Goal: Task Accomplishment & Management: Manage account settings

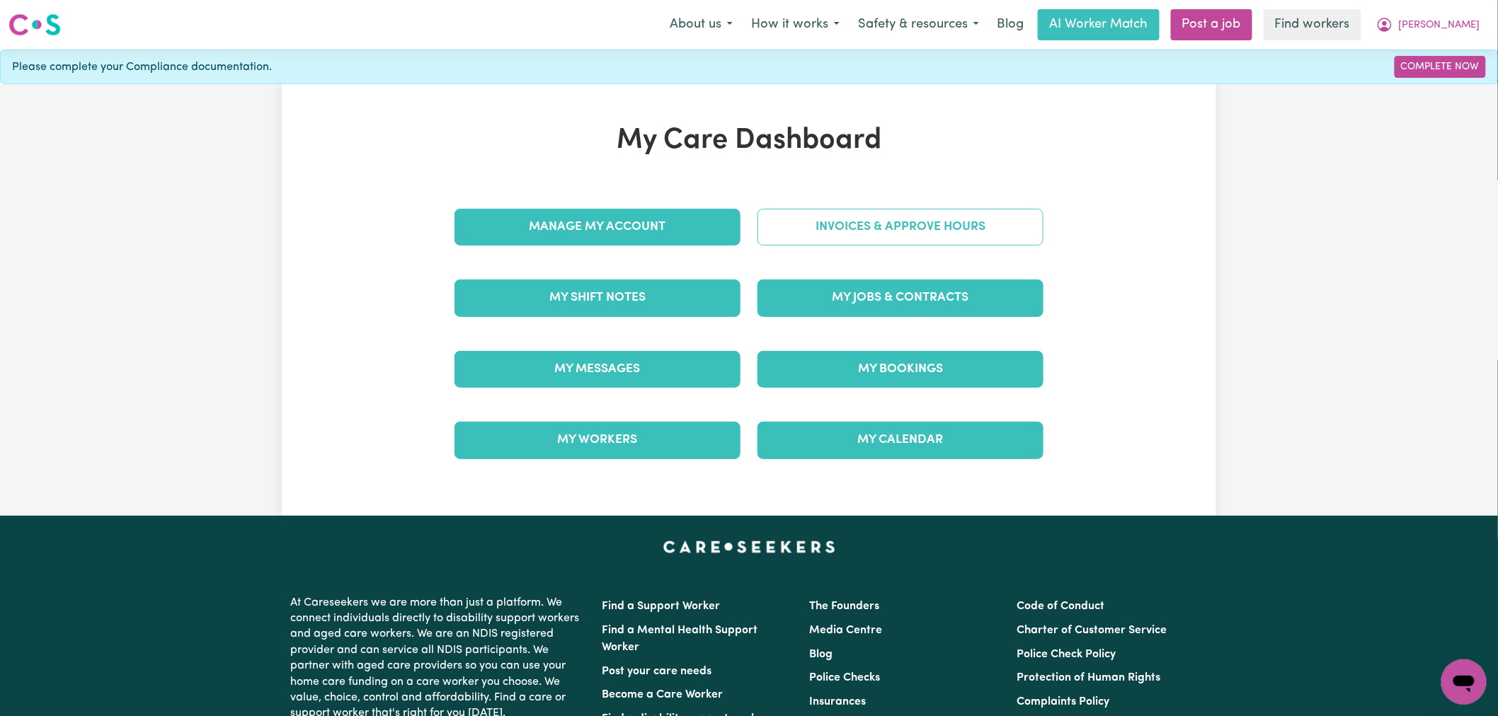
click at [922, 227] on link "Invoices & Approve Hours" at bounding box center [900, 227] width 286 height 37
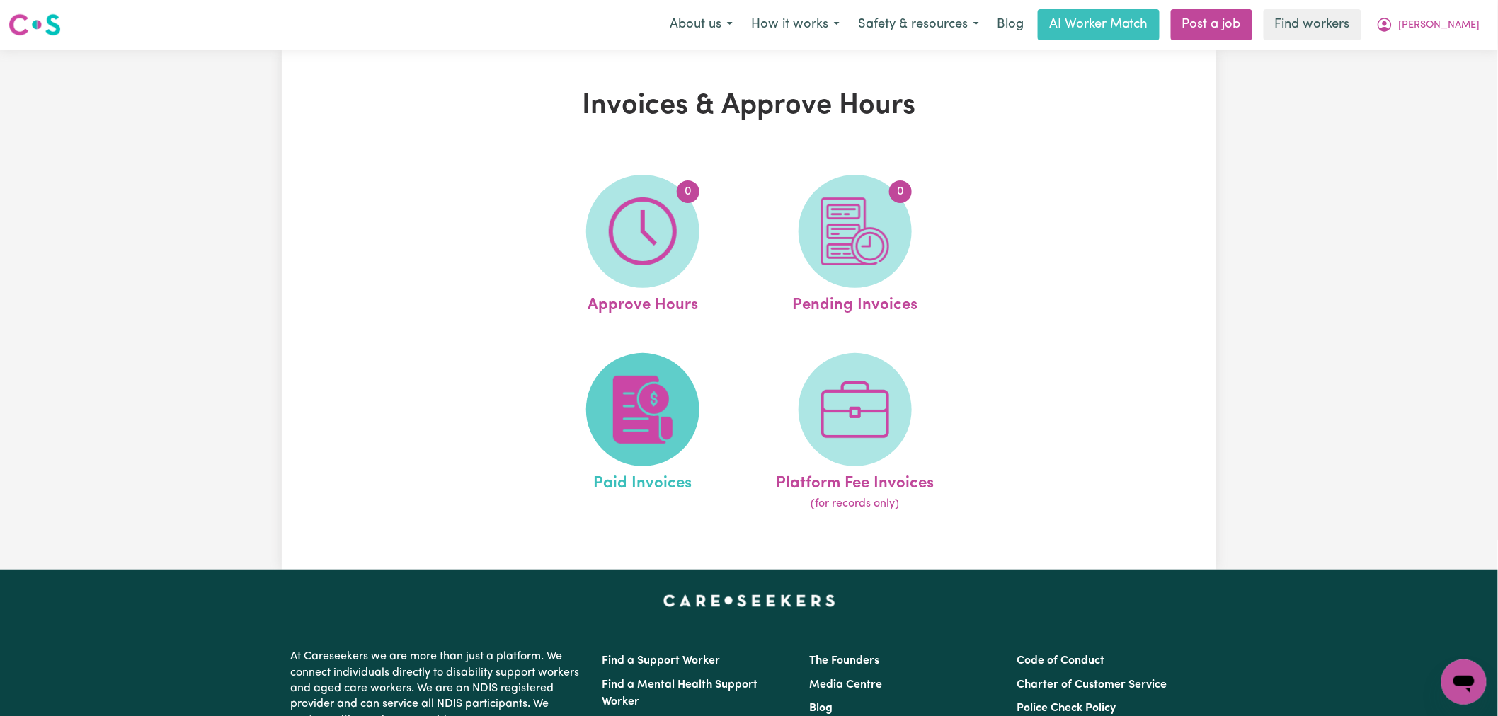
click at [658, 383] on img at bounding box center [643, 410] width 68 height 68
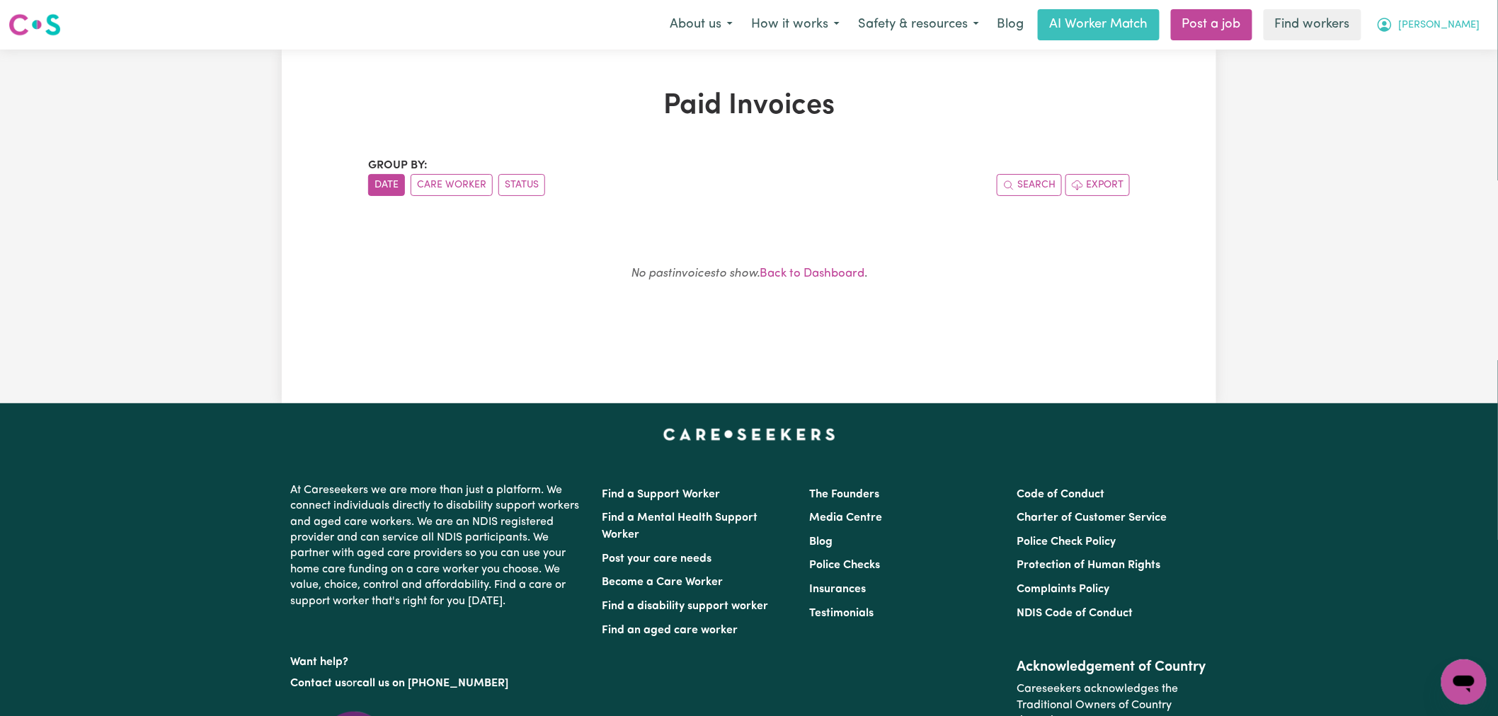
click at [1465, 15] on button "Harry" at bounding box center [1428, 25] width 122 height 30
click at [1443, 59] on link "My Dashboard" at bounding box center [1433, 55] width 112 height 27
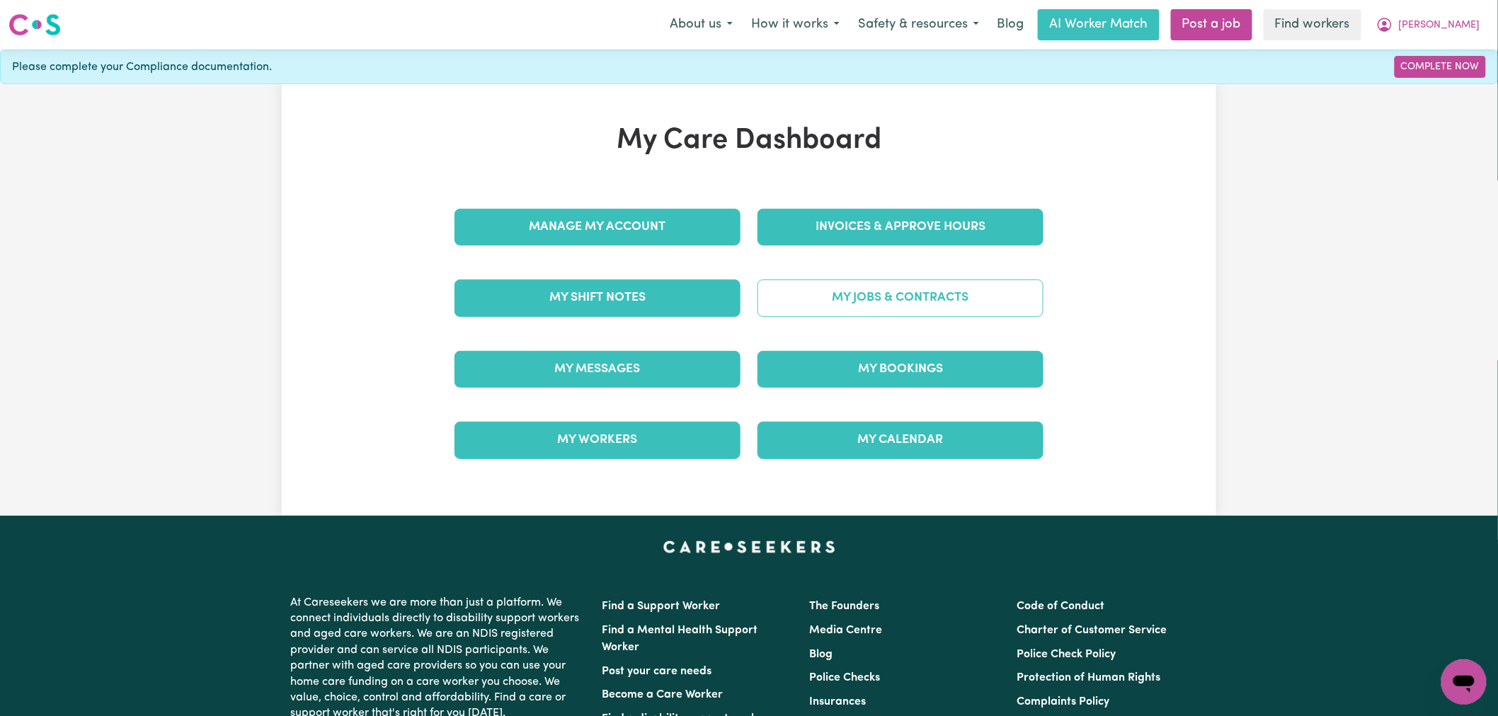
click at [869, 291] on link "My Jobs & Contracts" at bounding box center [900, 298] width 286 height 37
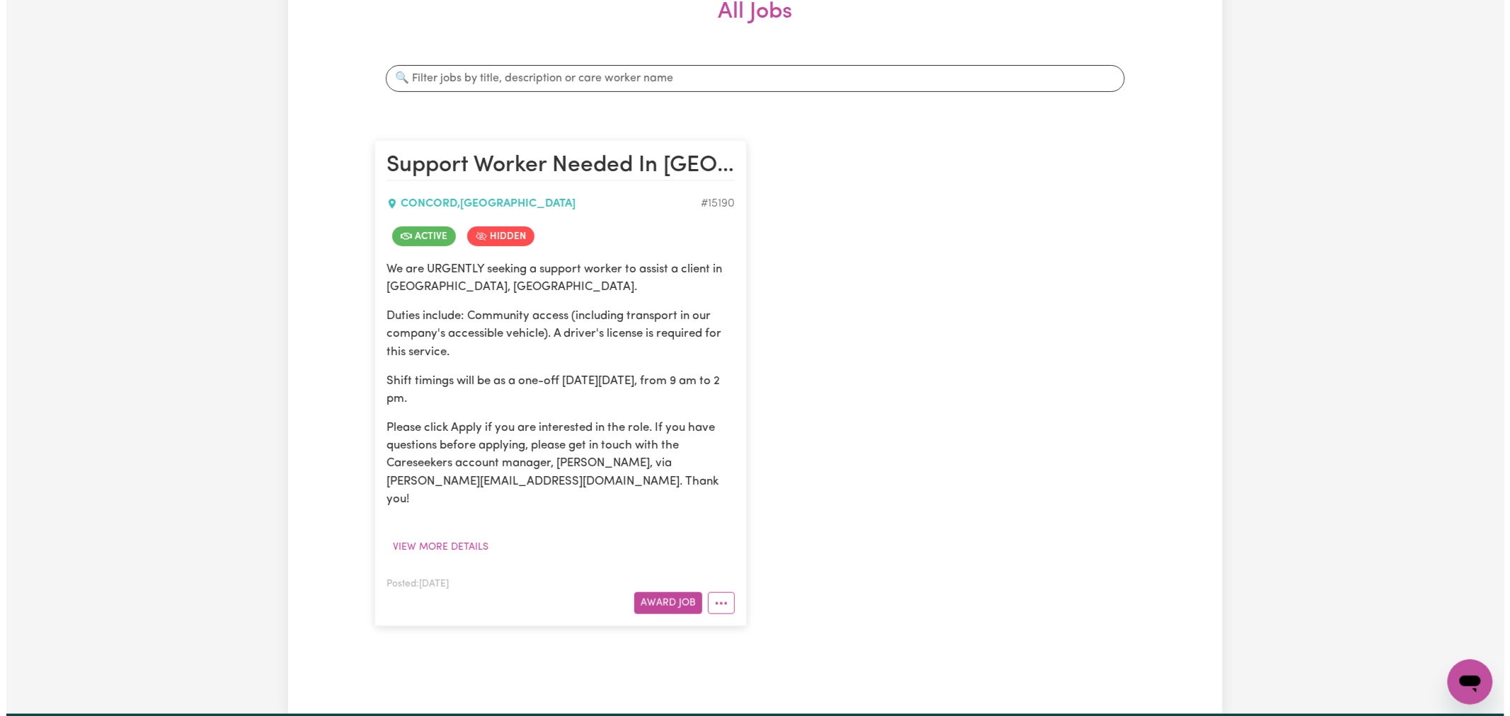
scroll to position [471, 0]
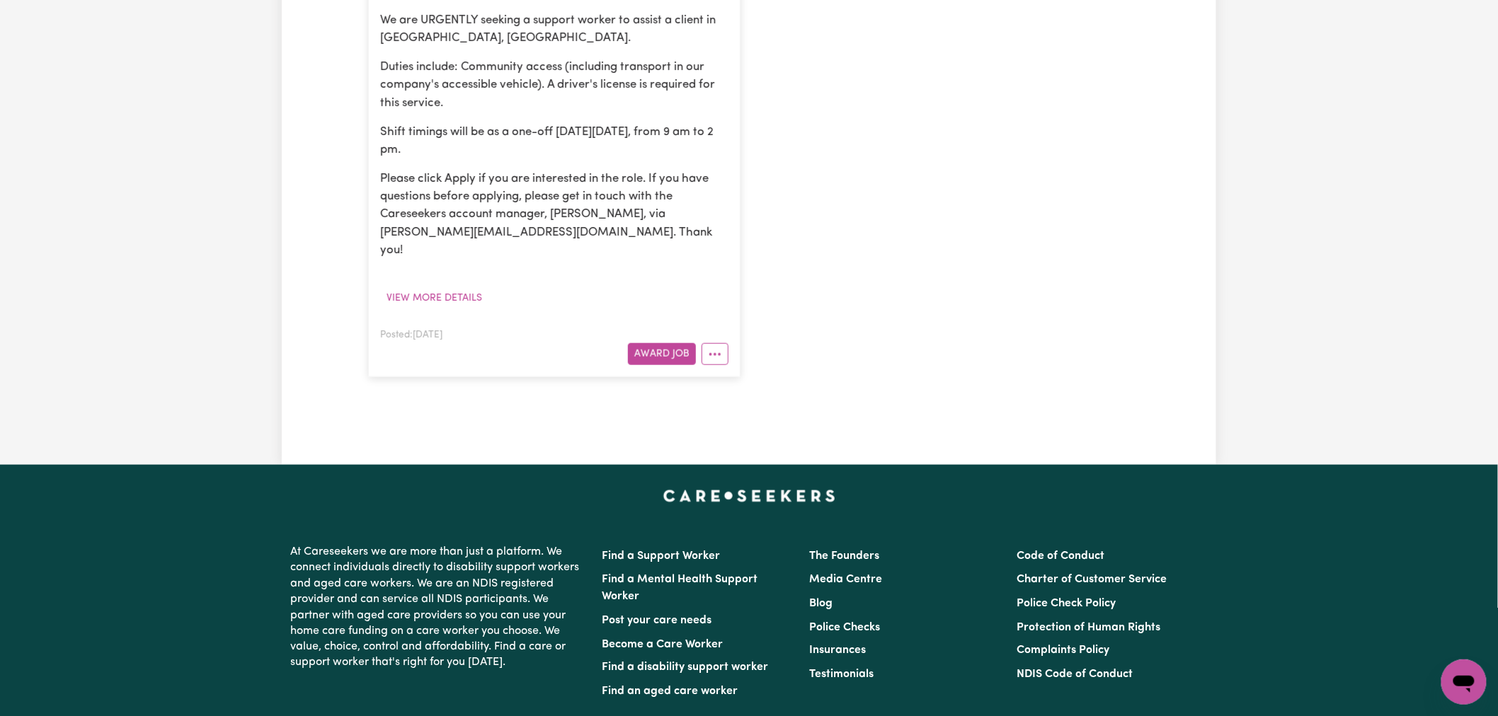
click at [718, 350] on article "Support Worker Needed In Concord, NSW CONCORD , New South Wales # 15190 Active …" at bounding box center [554, 134] width 372 height 486
click at [720, 348] on icon "More options" at bounding box center [715, 355] width 14 height 14
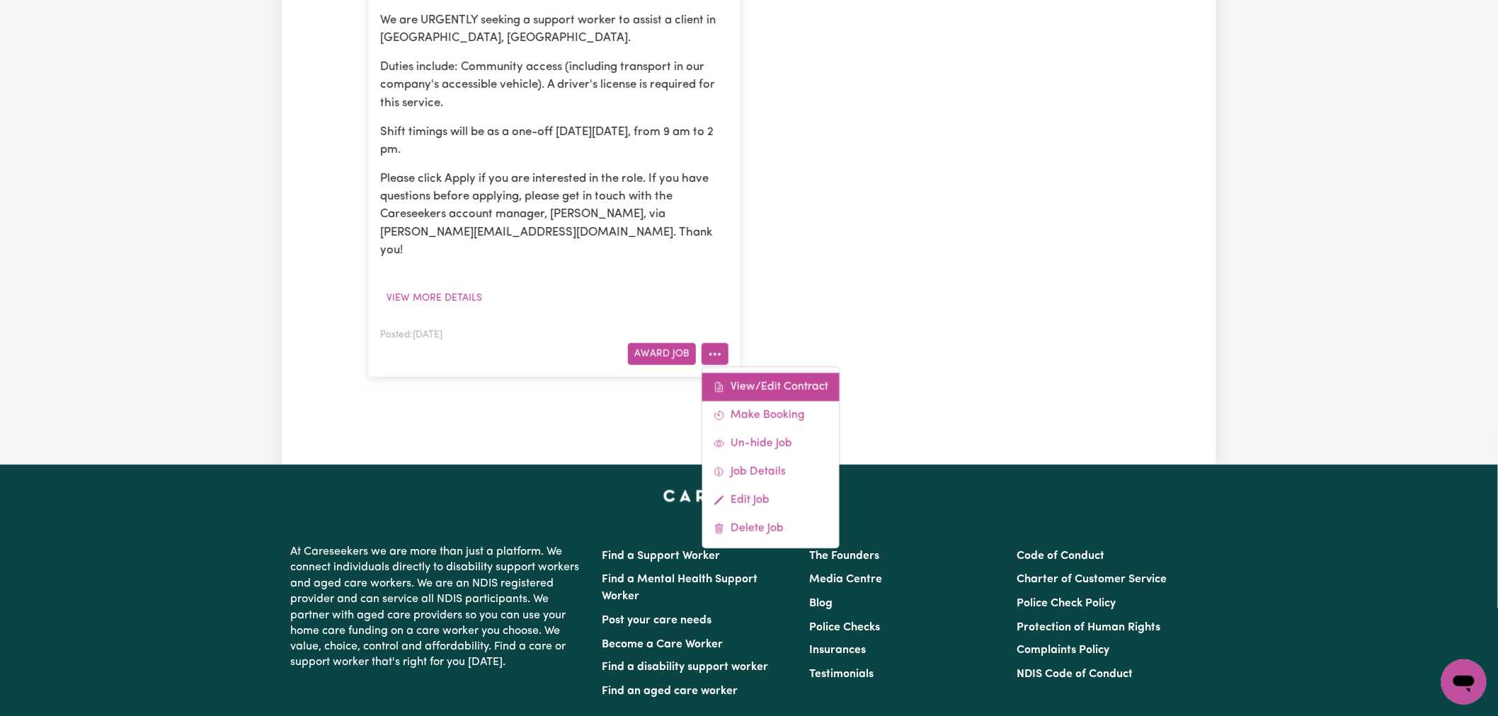
click at [743, 373] on link "View/Edit Contract" at bounding box center [770, 387] width 137 height 28
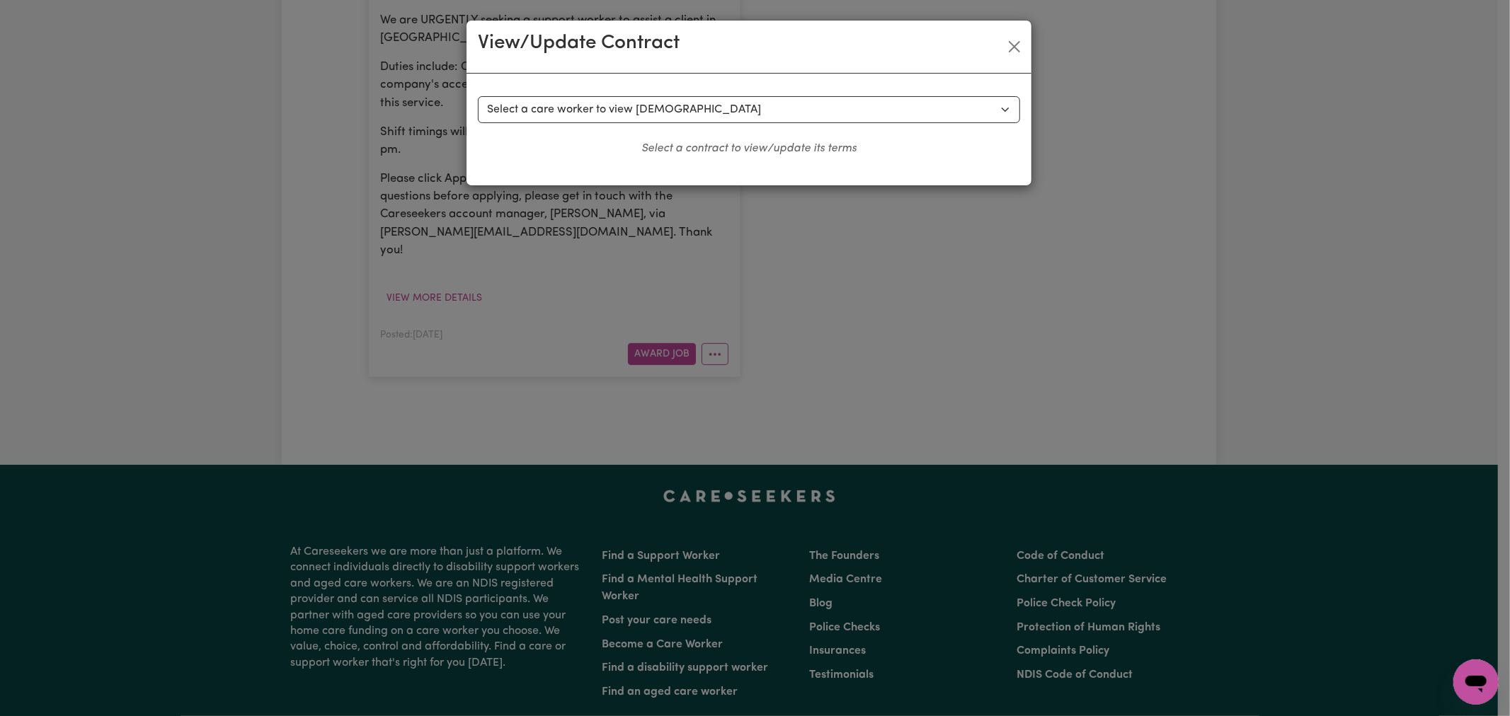
click at [636, 95] on div "Select a contract to view Select a care worker to view contract #10663 - Hari S…" at bounding box center [749, 130] width 565 height 112
click at [643, 111] on select "Select a care worker to view contract #10663 - Hari S (contract rejected) #1066…" at bounding box center [749, 109] width 542 height 27
select select "10280"
click at [478, 96] on select "Select a care worker to view contract #10663 - Hari S (contract rejected) #1066…" at bounding box center [749, 109] width 542 height 27
select select "PUBLIC_HOLIDAY"
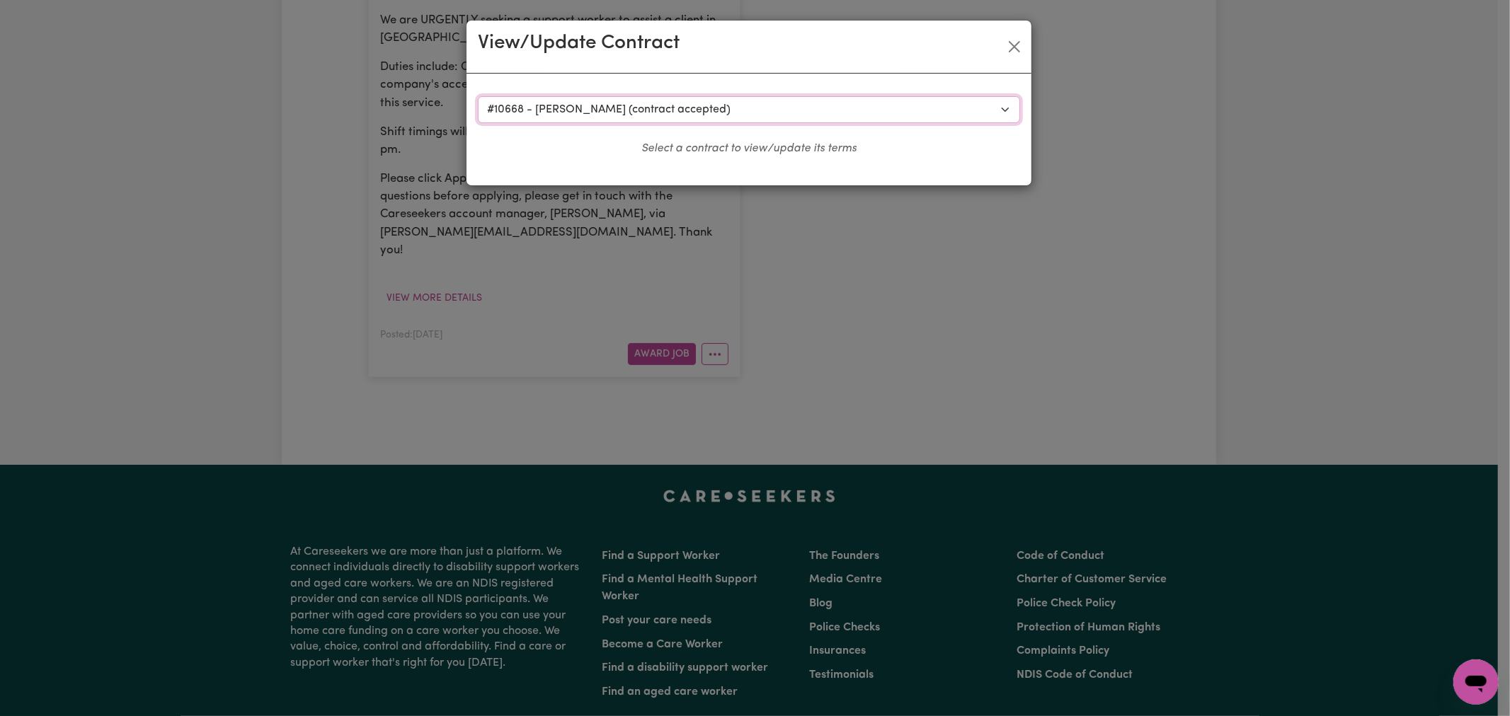
select select "COMMUNITY_ACCESS"
select select "ONE"
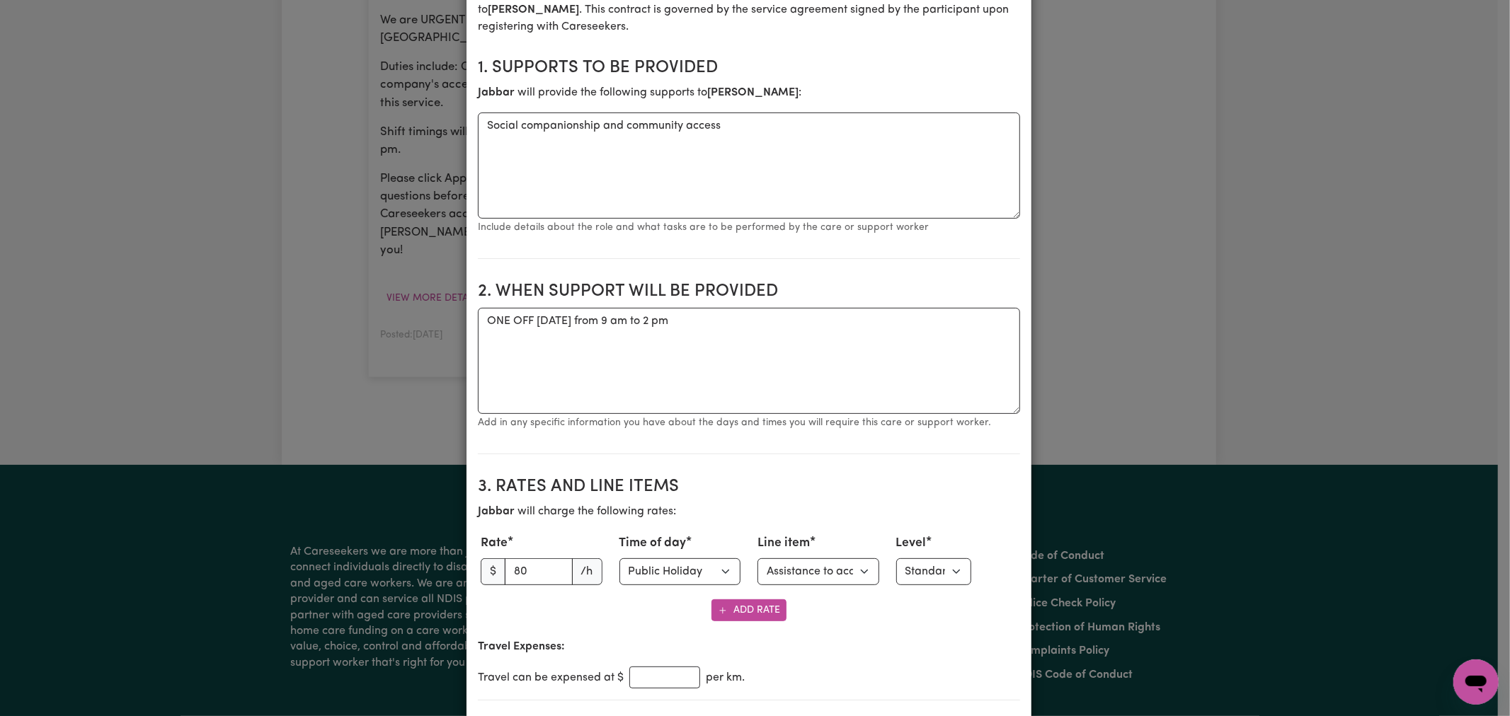
scroll to position [0, 0]
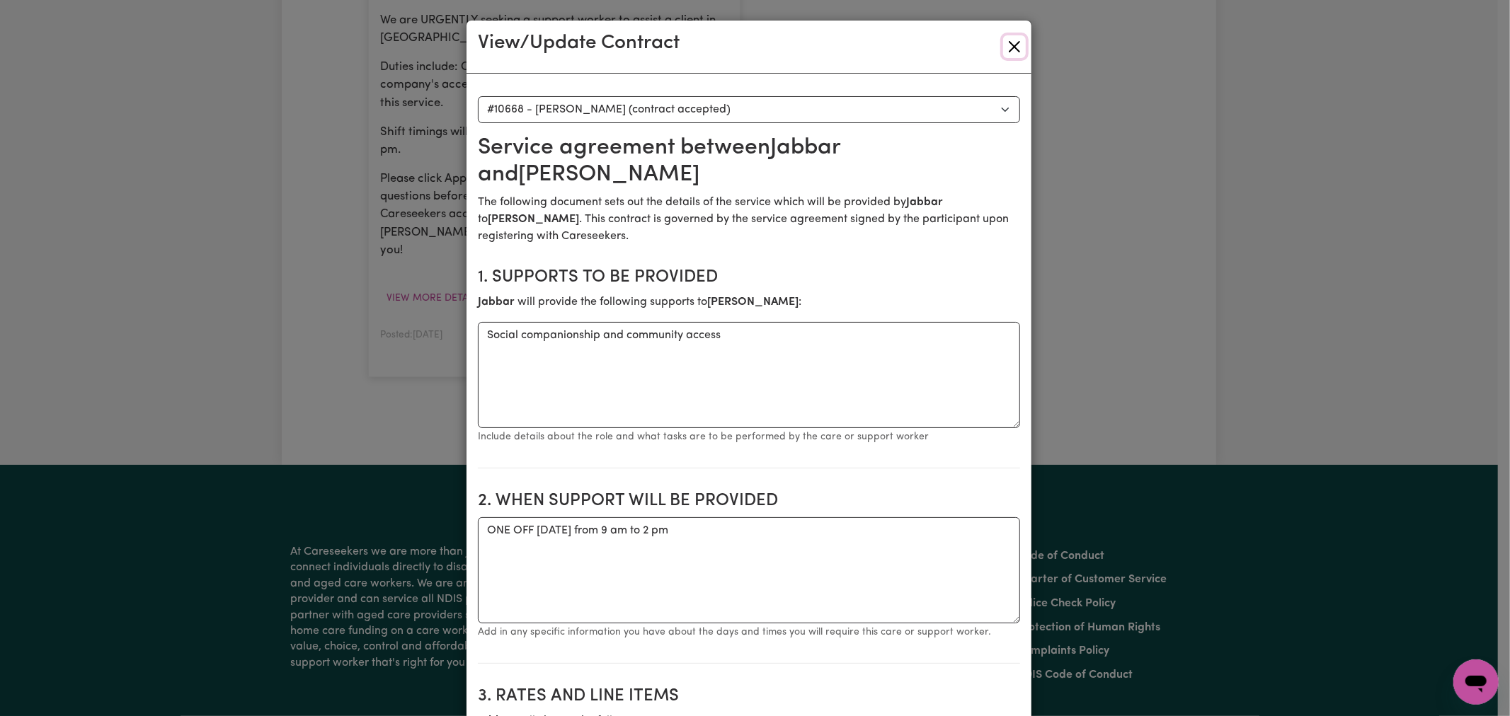
click at [1005, 50] on button "Close" at bounding box center [1014, 46] width 23 height 23
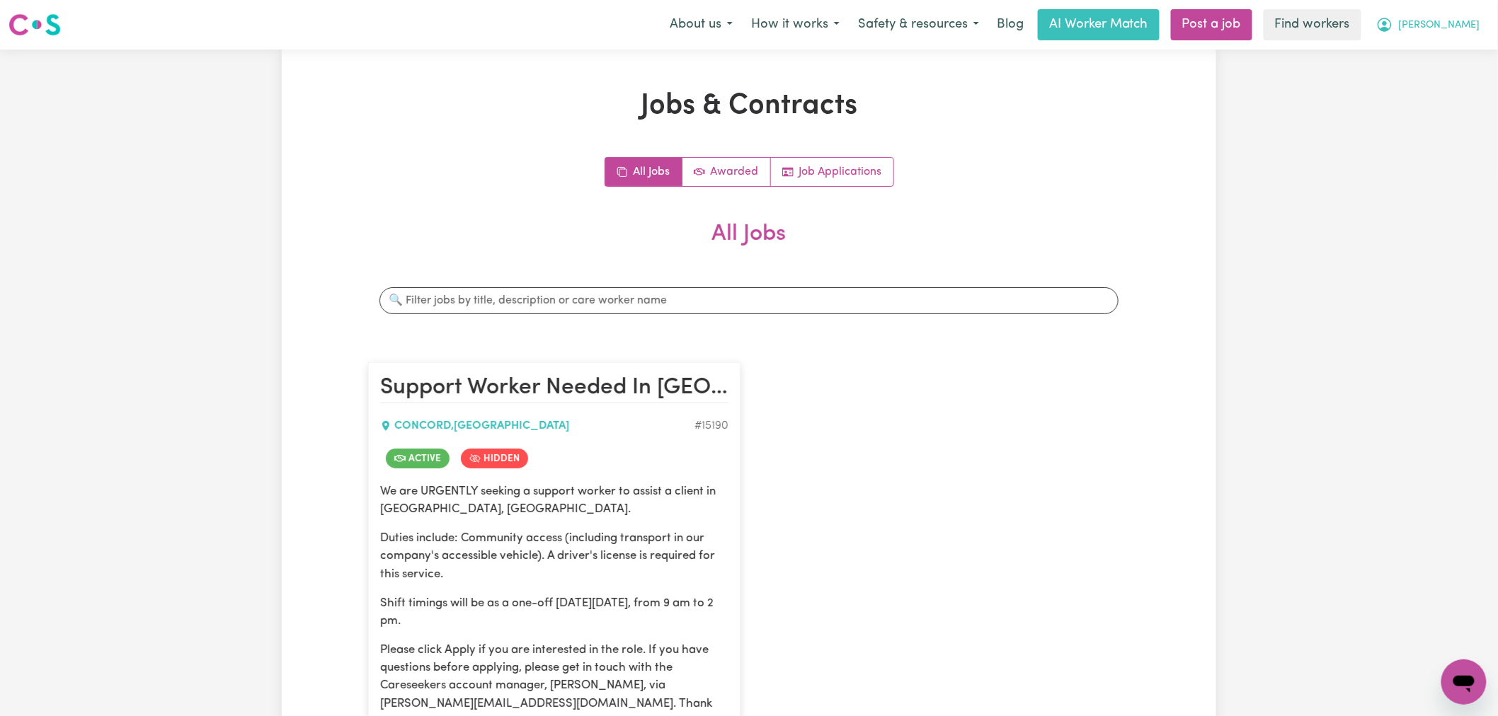
click at [1457, 17] on button "Harry" at bounding box center [1428, 25] width 122 height 30
click at [1457, 52] on link "My Dashboard" at bounding box center [1433, 55] width 112 height 27
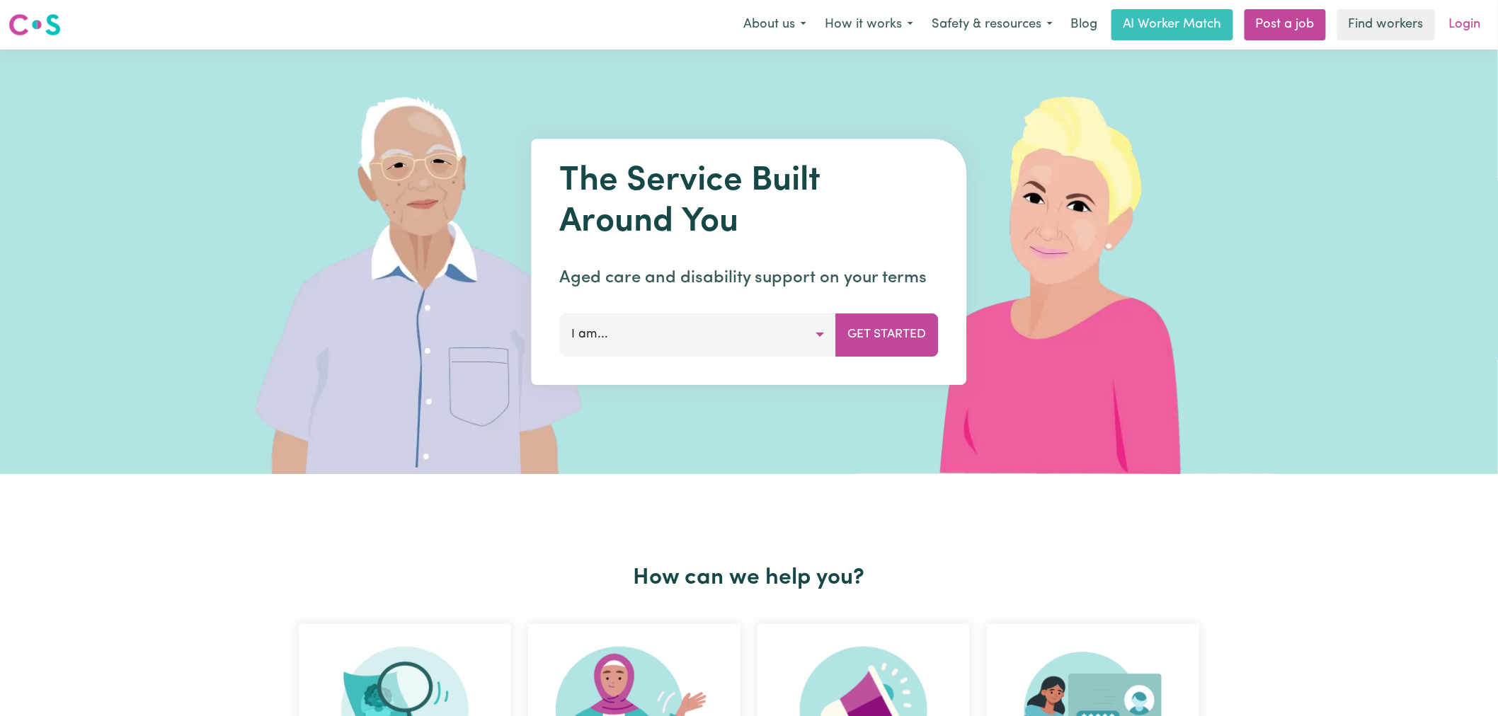
click at [1467, 24] on link "Login" at bounding box center [1465, 24] width 49 height 31
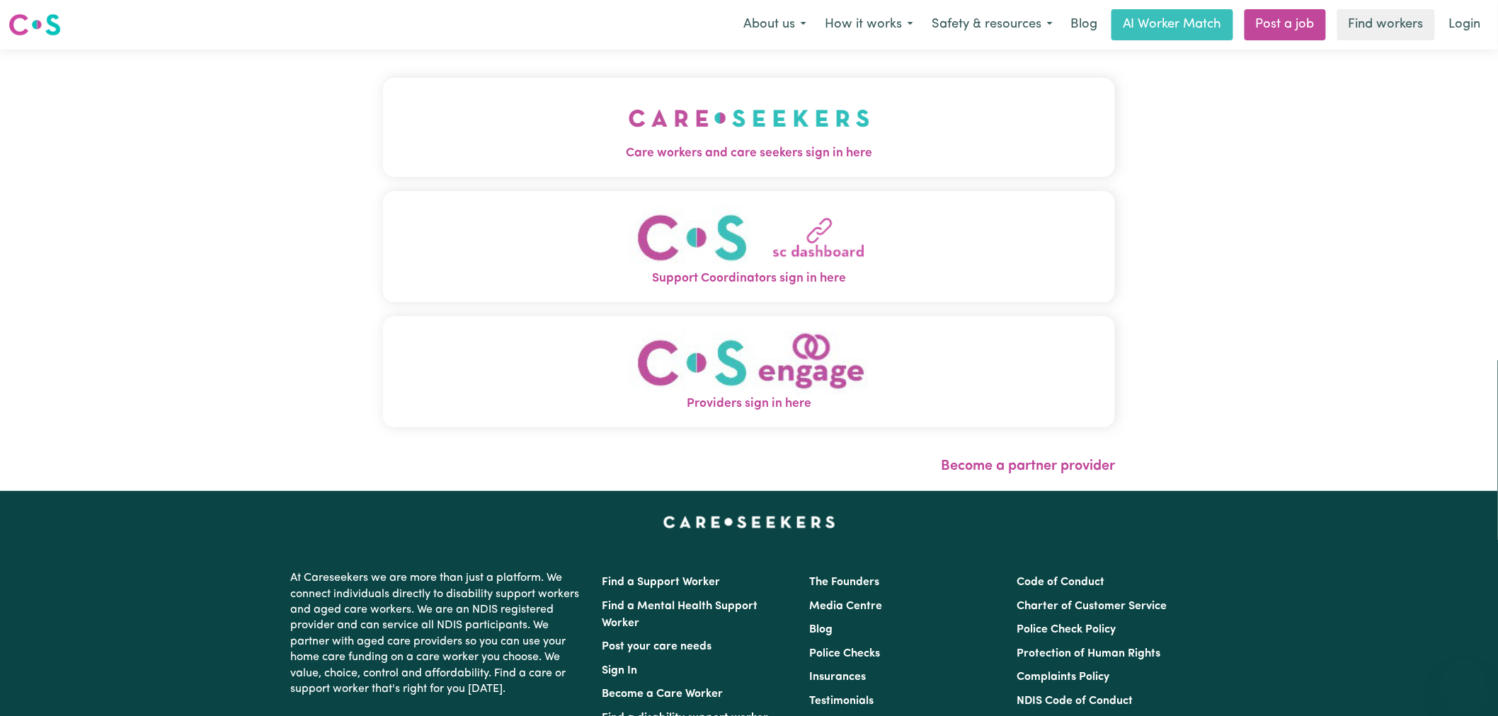
click at [484, 144] on span "Care workers and care seekers sign in here" at bounding box center [749, 153] width 732 height 18
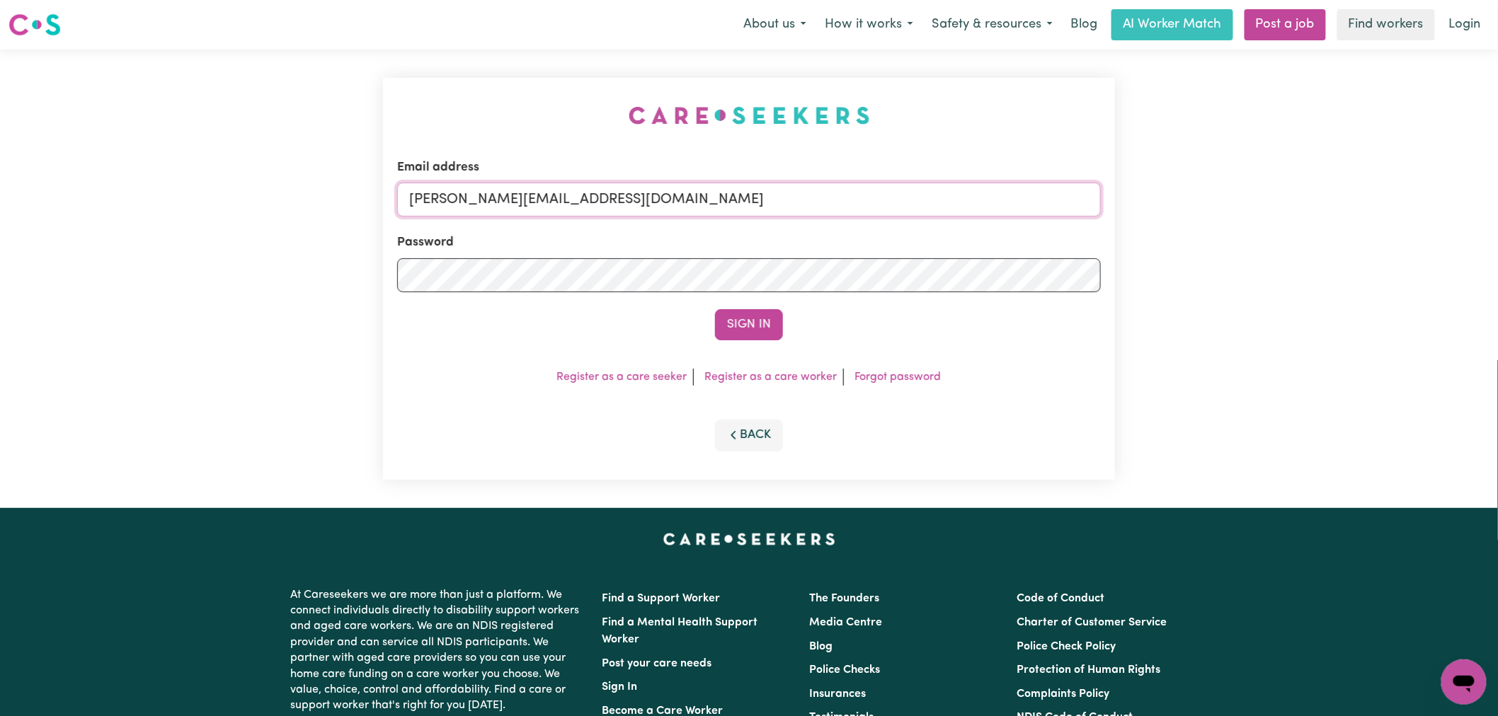
click at [673, 193] on input "[PERSON_NAME][EMAIL_ADDRESS][DOMAIN_NAME]" at bounding box center [749, 200] width 704 height 34
drag, startPoint x: 794, startPoint y: 195, endPoint x: 479, endPoint y: 194, distance: 315.0
click at [479, 194] on input "[EMAIL_ADDRESS][DOMAIN_NAME]" at bounding box center [749, 200] width 704 height 34
type input "[EMAIL_ADDRESS][DOMAIN_NAME]"
click at [715, 309] on button "Sign In" at bounding box center [749, 324] width 68 height 31
